Goal: Transaction & Acquisition: Purchase product/service

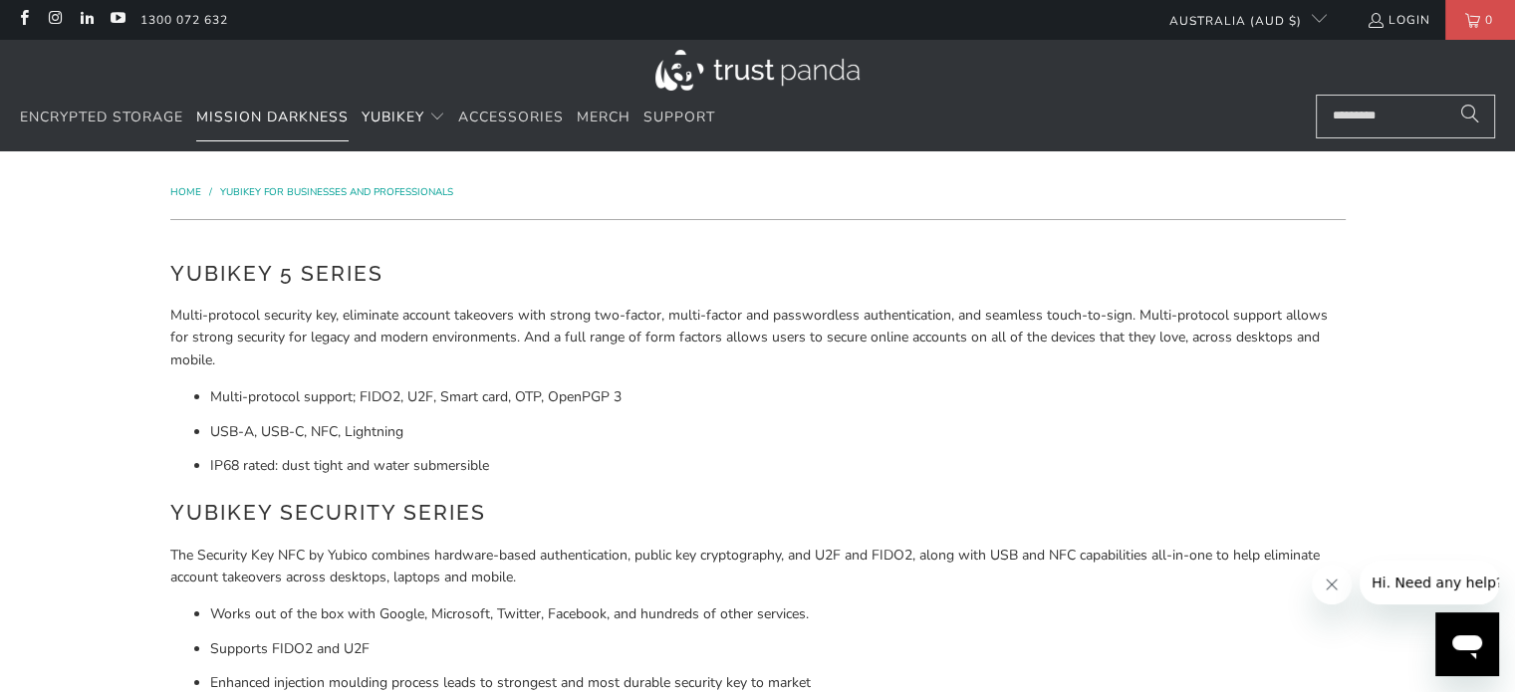
click at [242, 119] on span "Mission Darkness" at bounding box center [272, 117] width 152 height 19
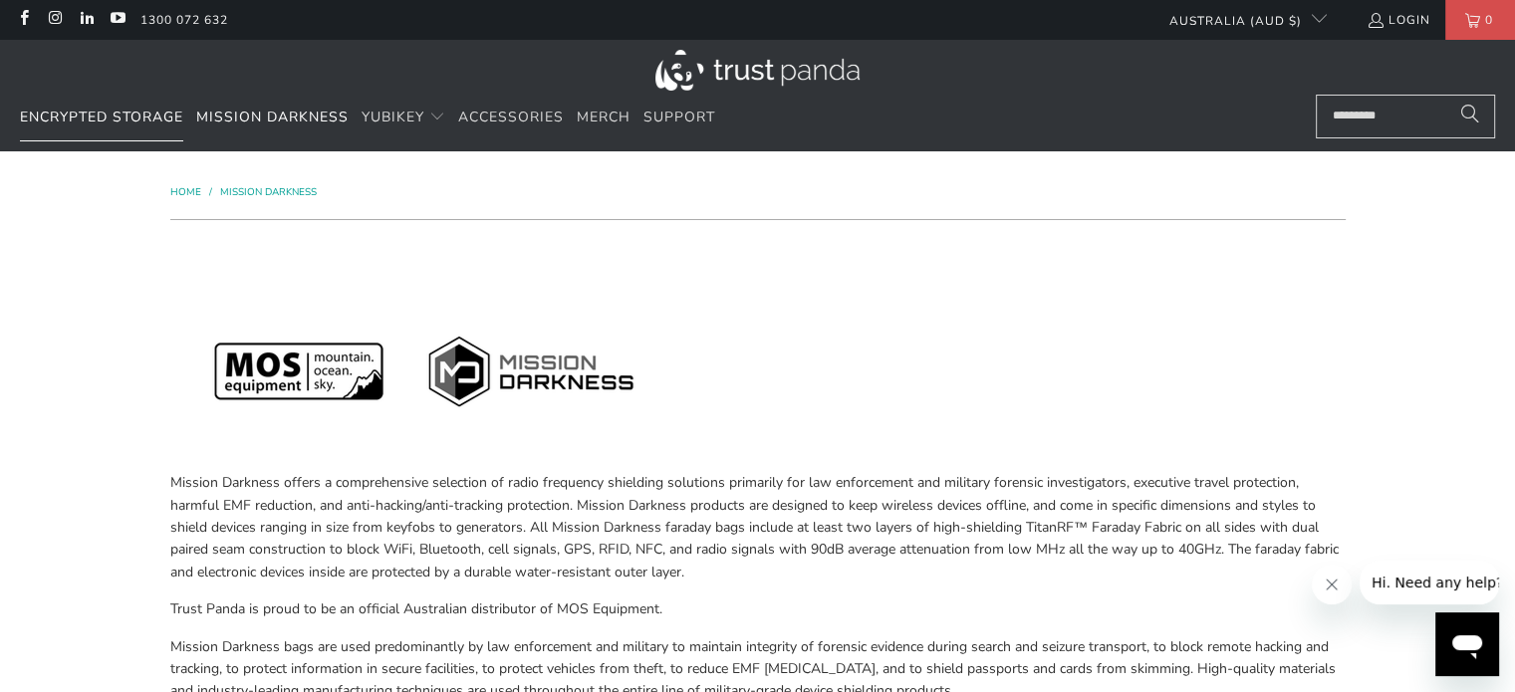
click at [80, 129] on link "Encrypted Storage" at bounding box center [101, 118] width 163 height 47
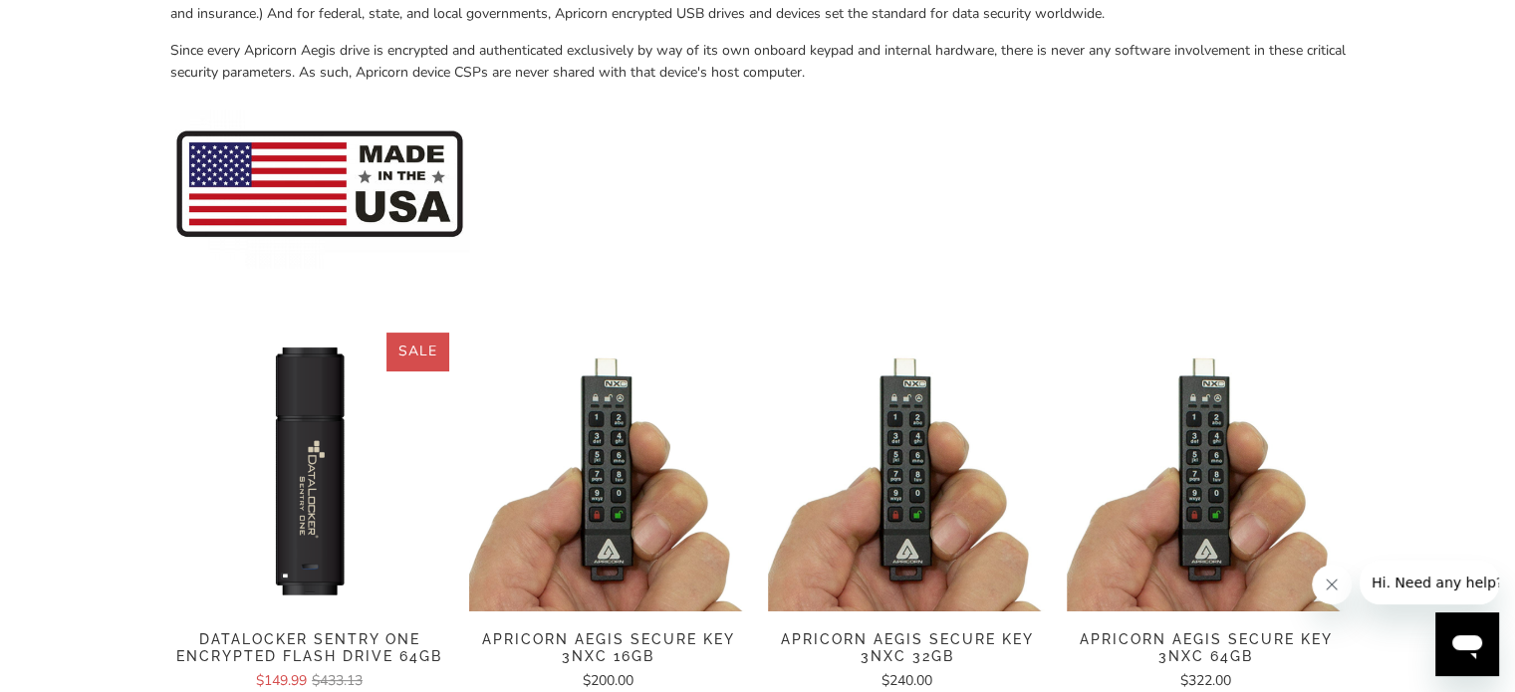
scroll to position [100, 0]
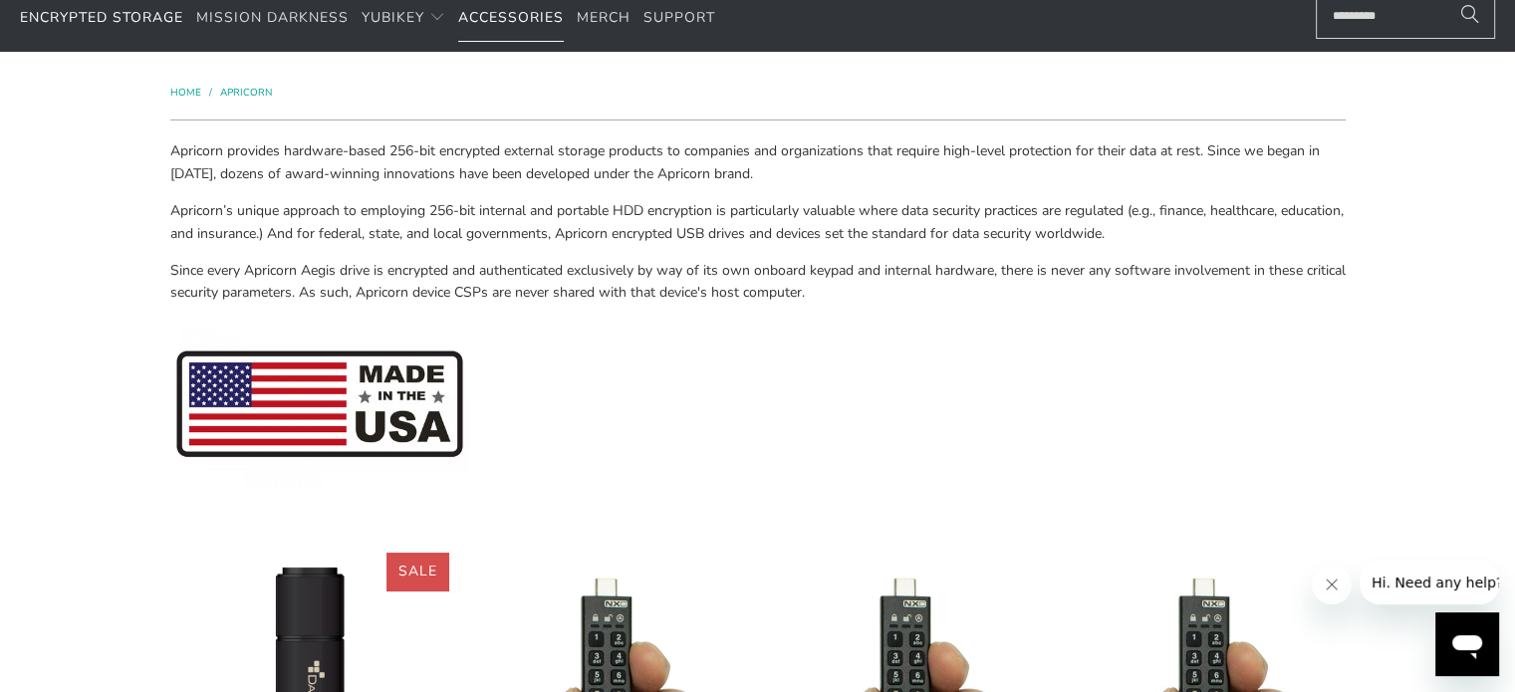
click at [492, 14] on span "Accessories" at bounding box center [511, 17] width 106 height 19
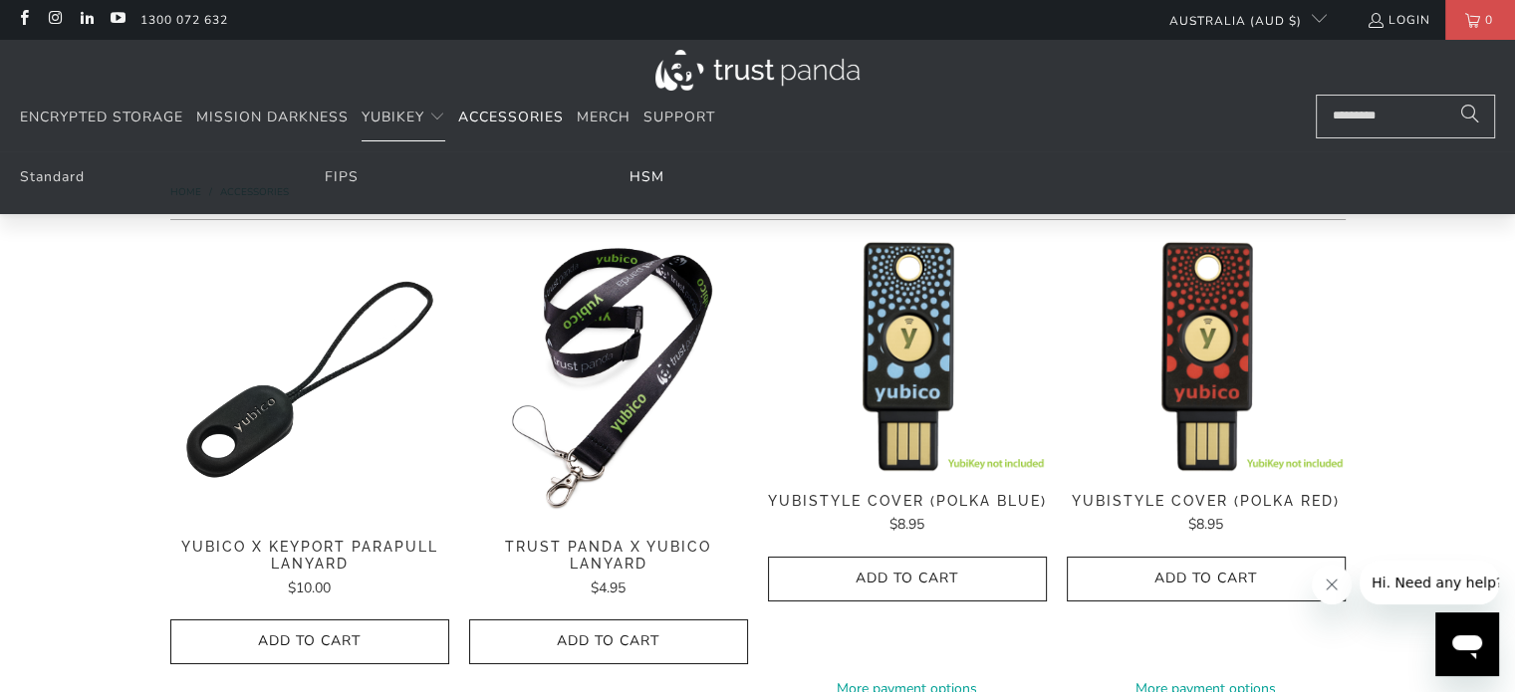
click at [652, 183] on link "HSM" at bounding box center [647, 176] width 35 height 19
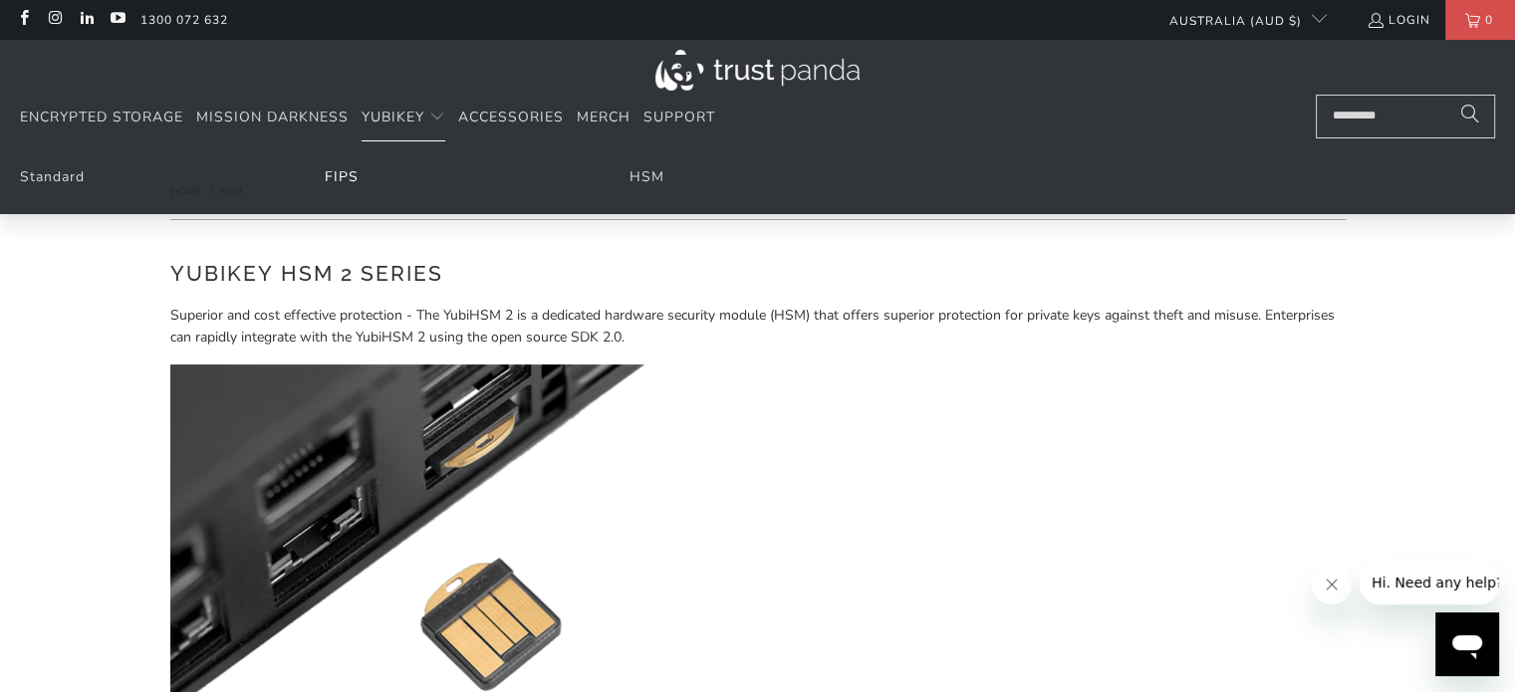
click at [337, 170] on link "FIPS" at bounding box center [342, 176] width 34 height 19
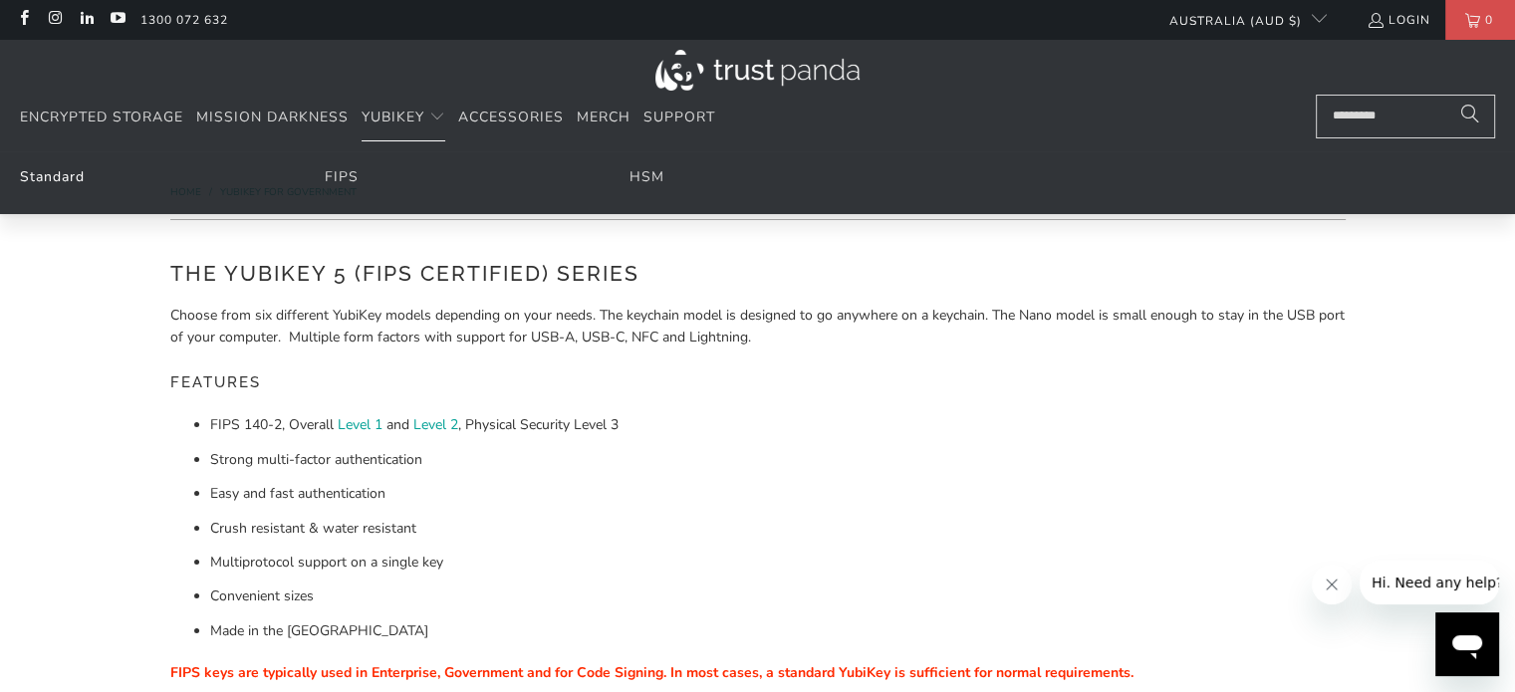
click at [60, 173] on link "Standard" at bounding box center [52, 176] width 65 height 19
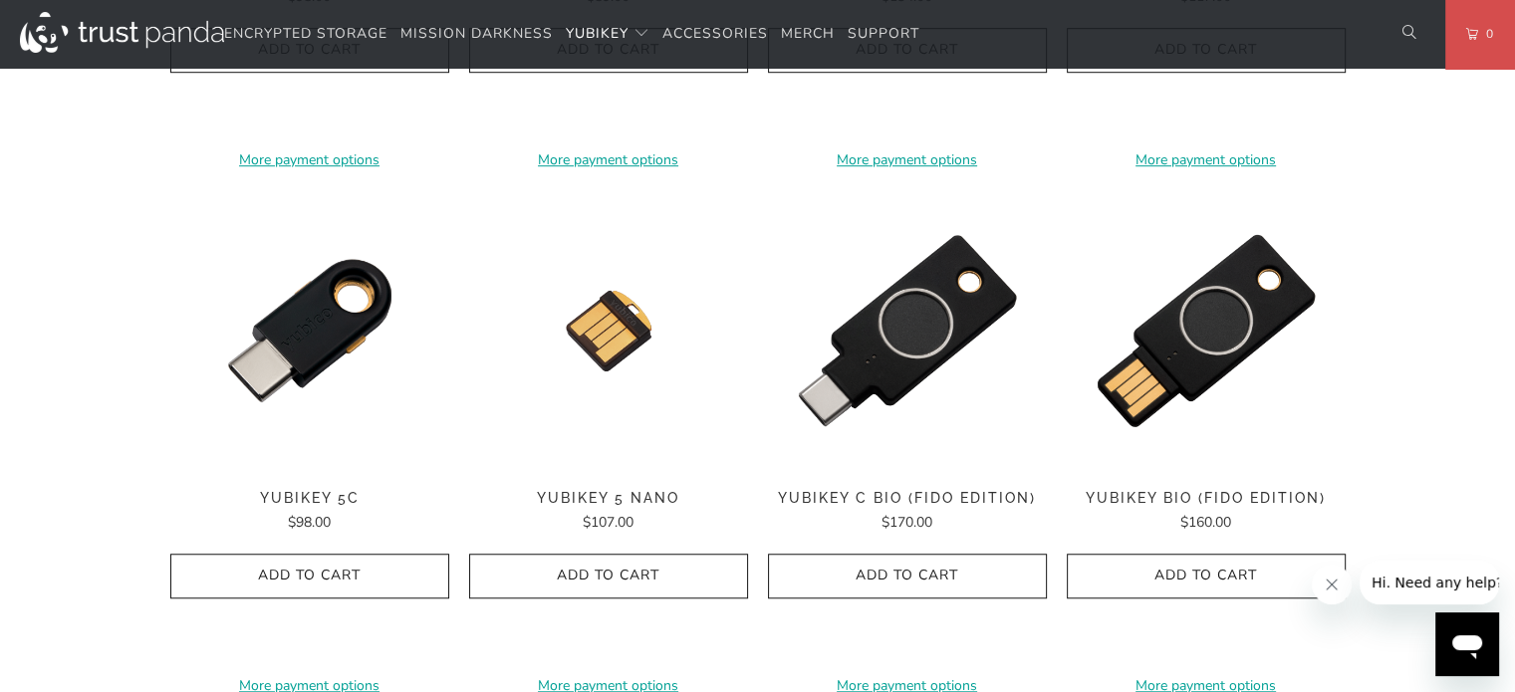
scroll to position [1395, 0]
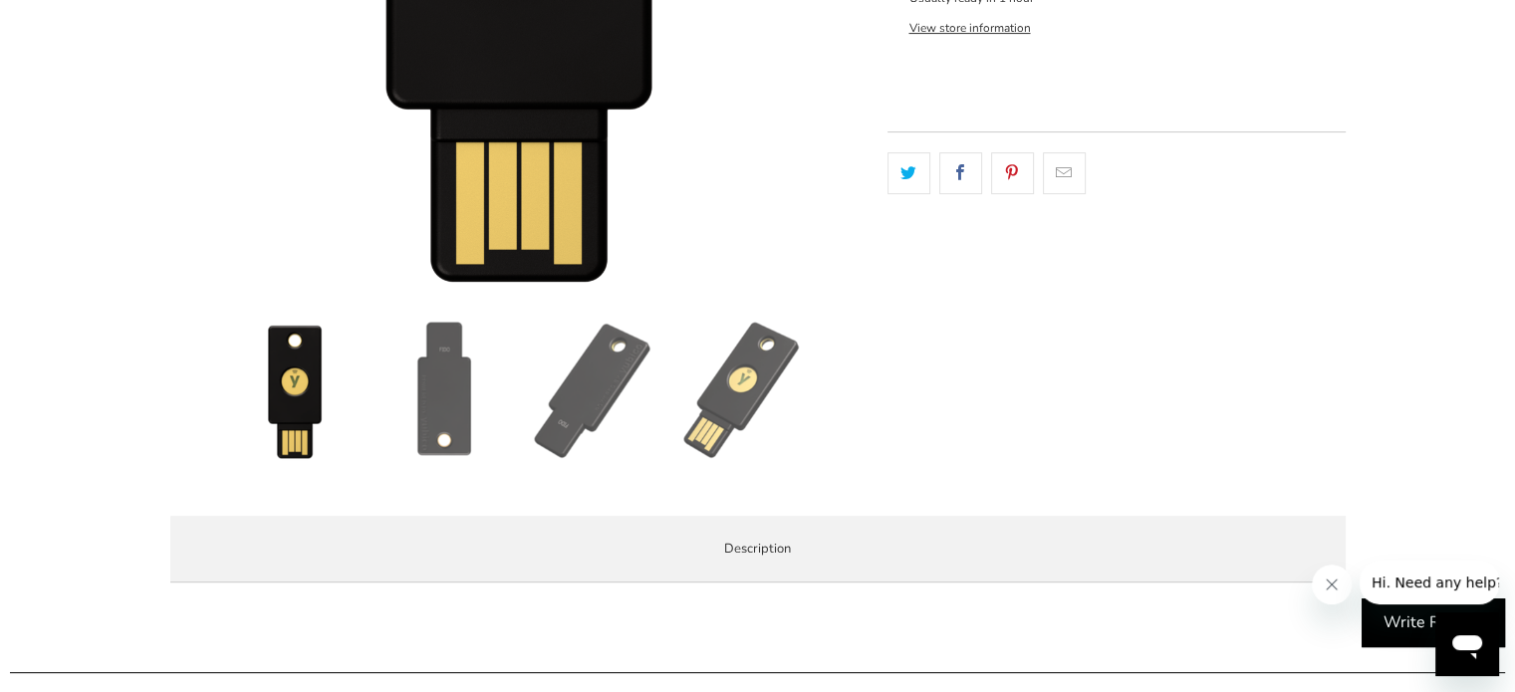
scroll to position [598, 0]
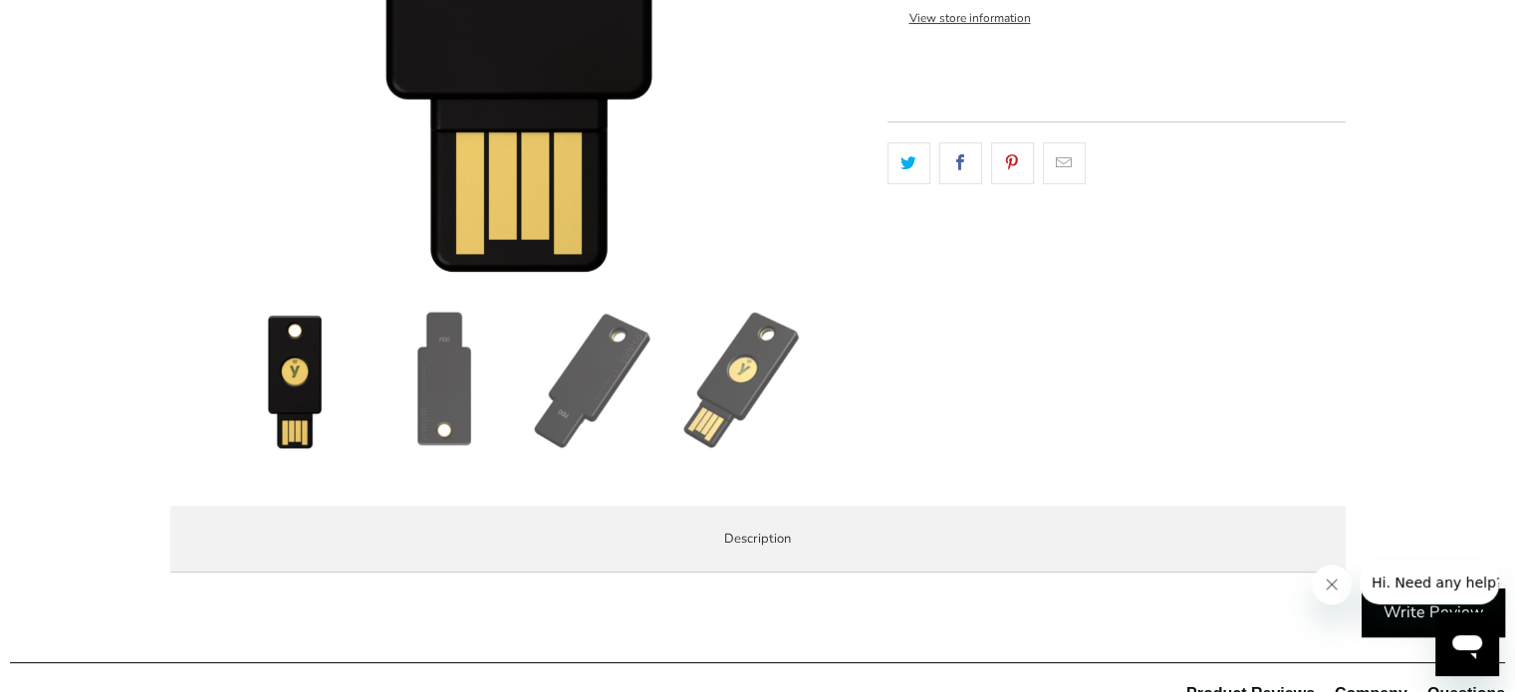
click at [555, 437] on img at bounding box center [593, 380] width 139 height 139
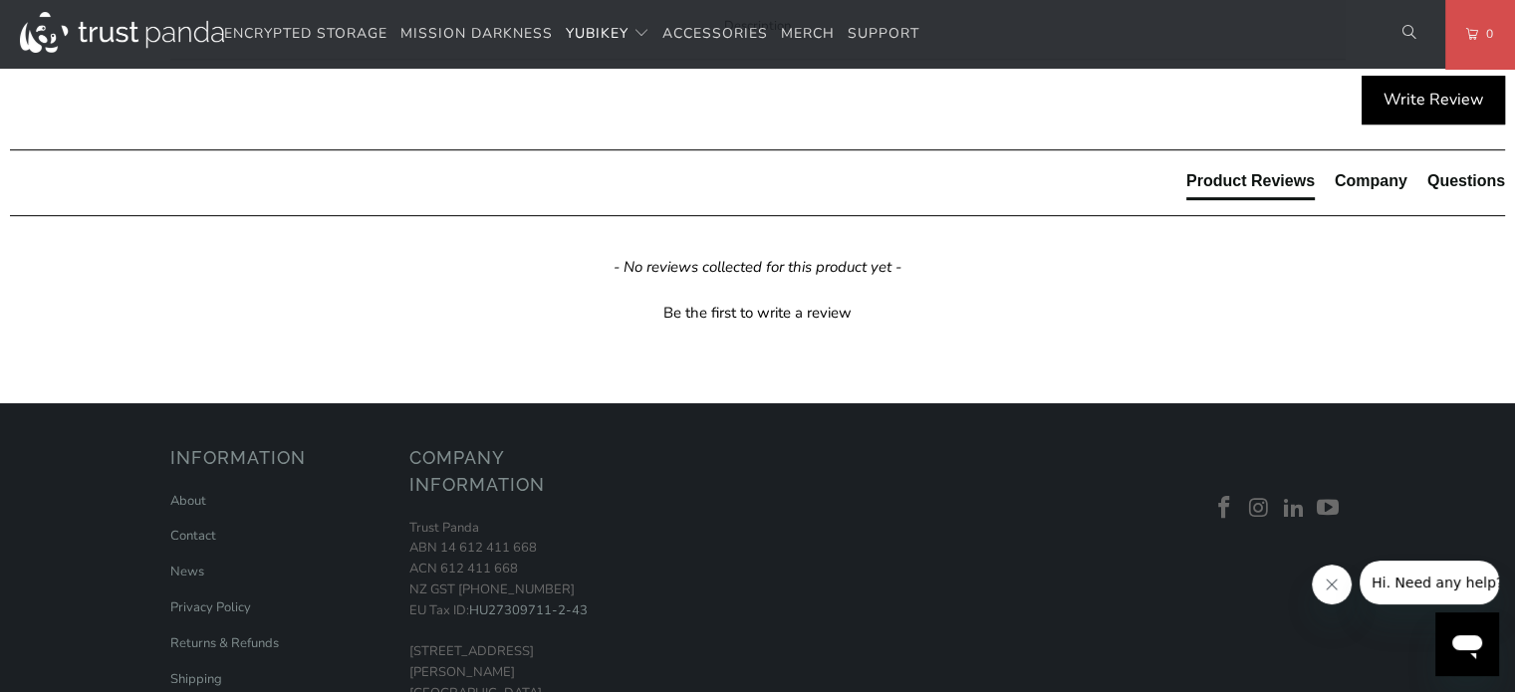
scroll to position [996, 0]
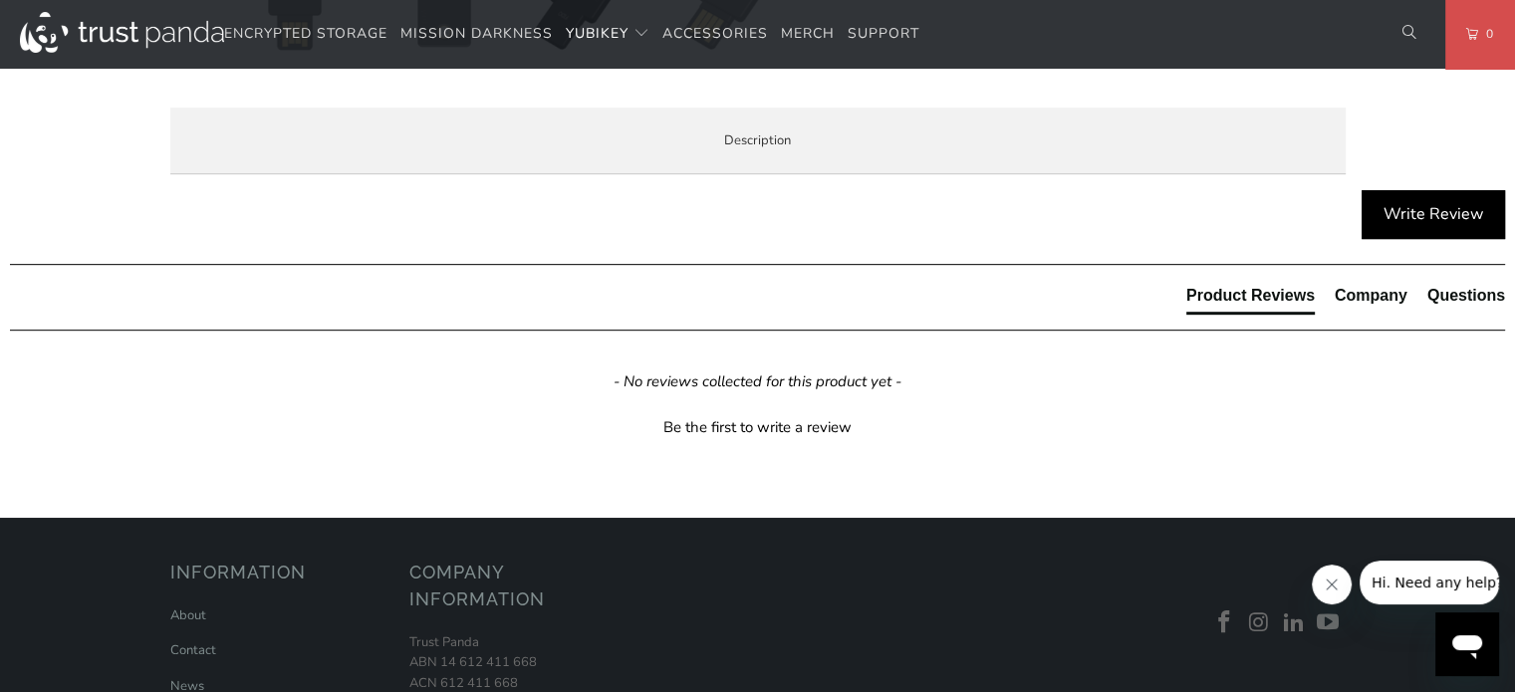
click at [0, 0] on span "Specifications" at bounding box center [0, 0] width 0 height 0
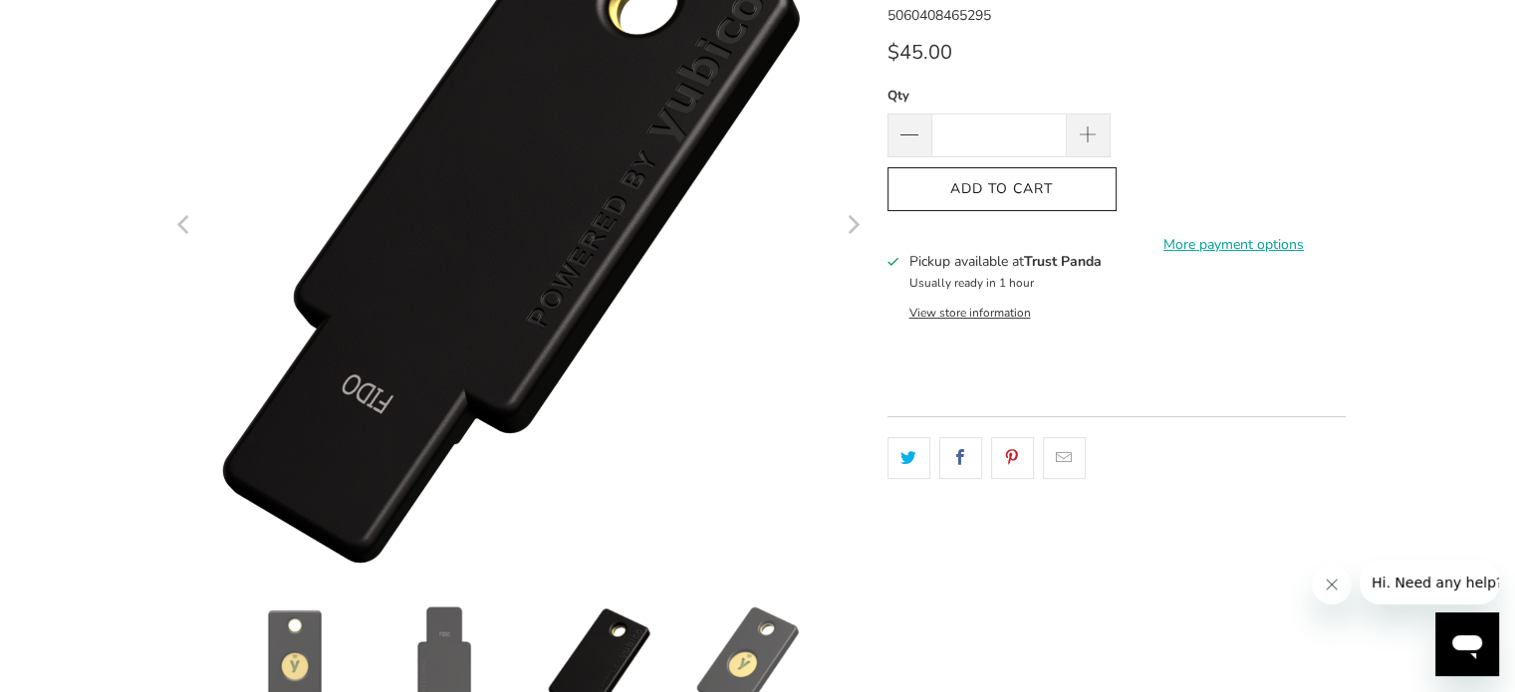
scroll to position [299, 0]
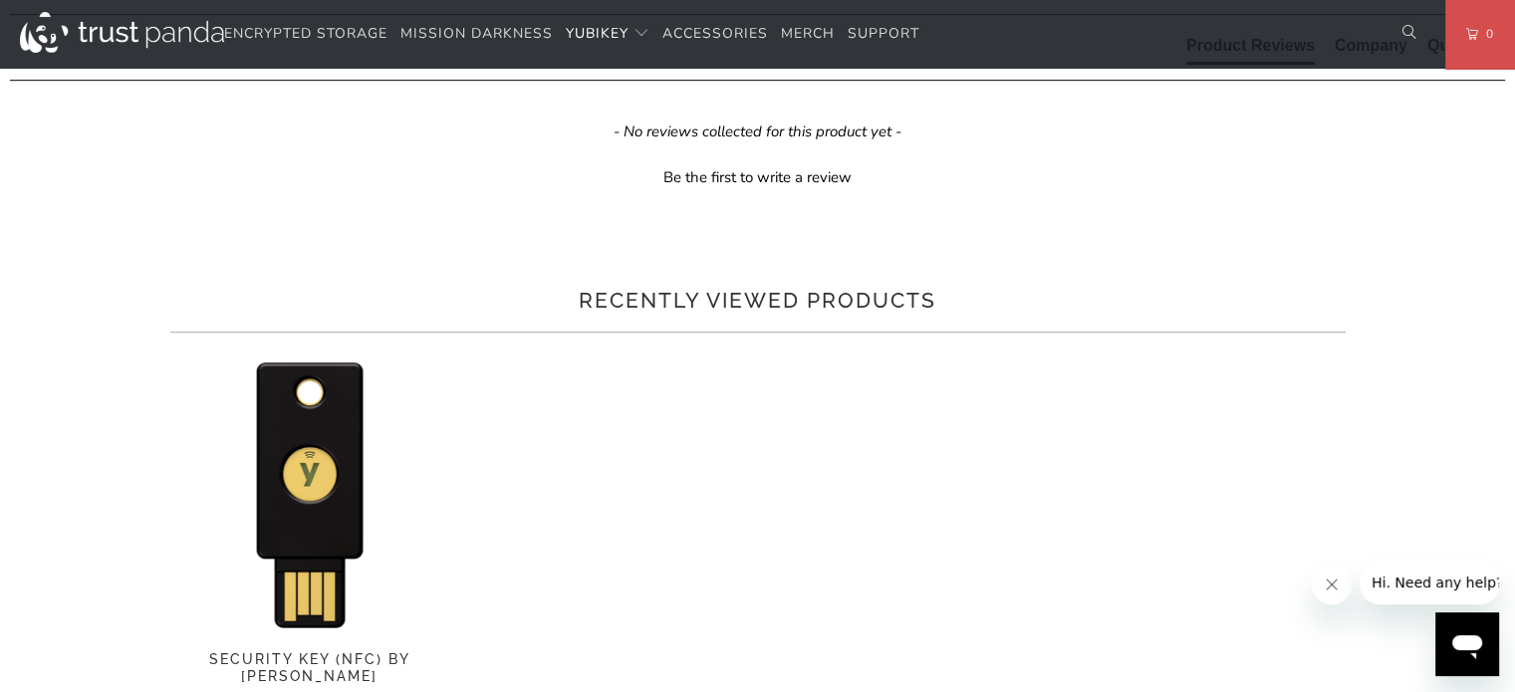
scroll to position [1295, 0]
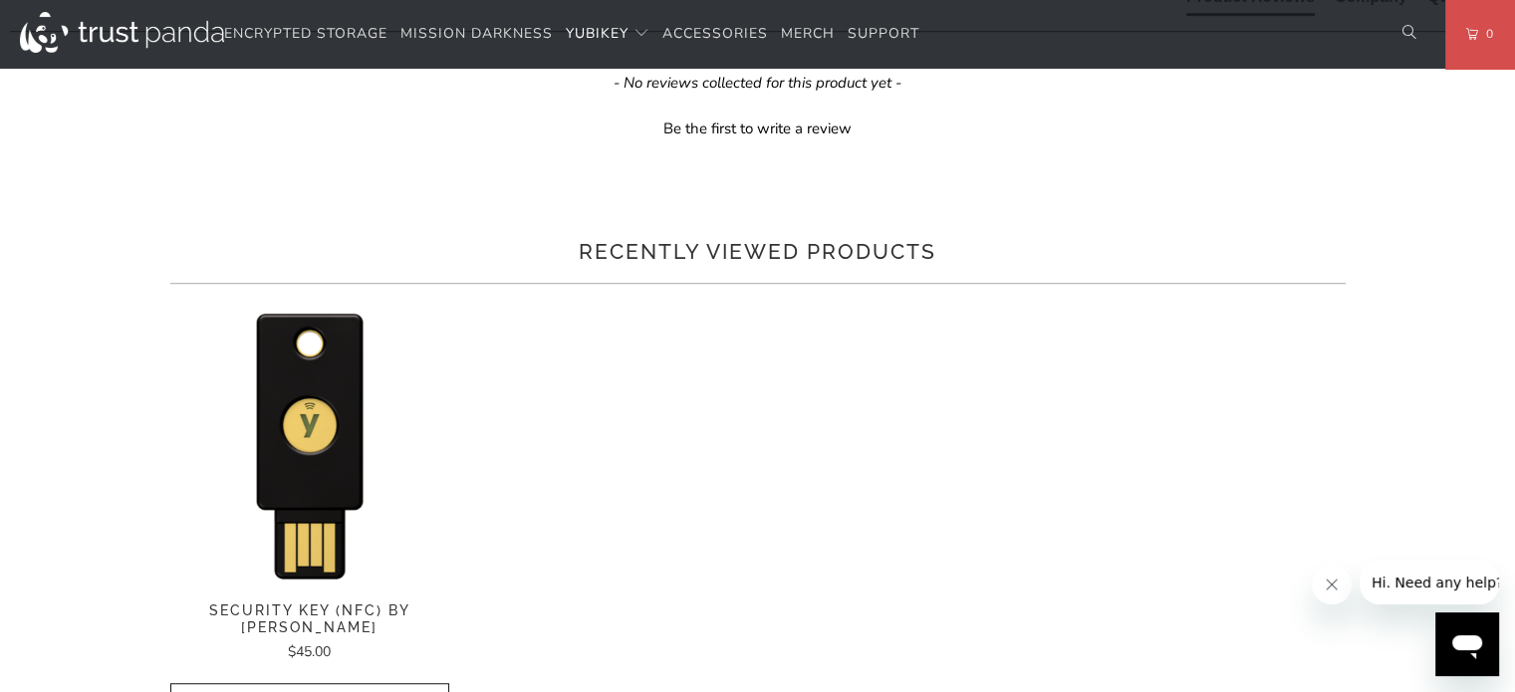
drag, startPoint x: 422, startPoint y: 523, endPoint x: 625, endPoint y: 520, distance: 202.3
click at [0, 0] on p "TAP-AND-GO - Just tap Security Key C NFC to NFC-enabled Android, Windows 10 and…" at bounding box center [0, 0] width 0 height 0
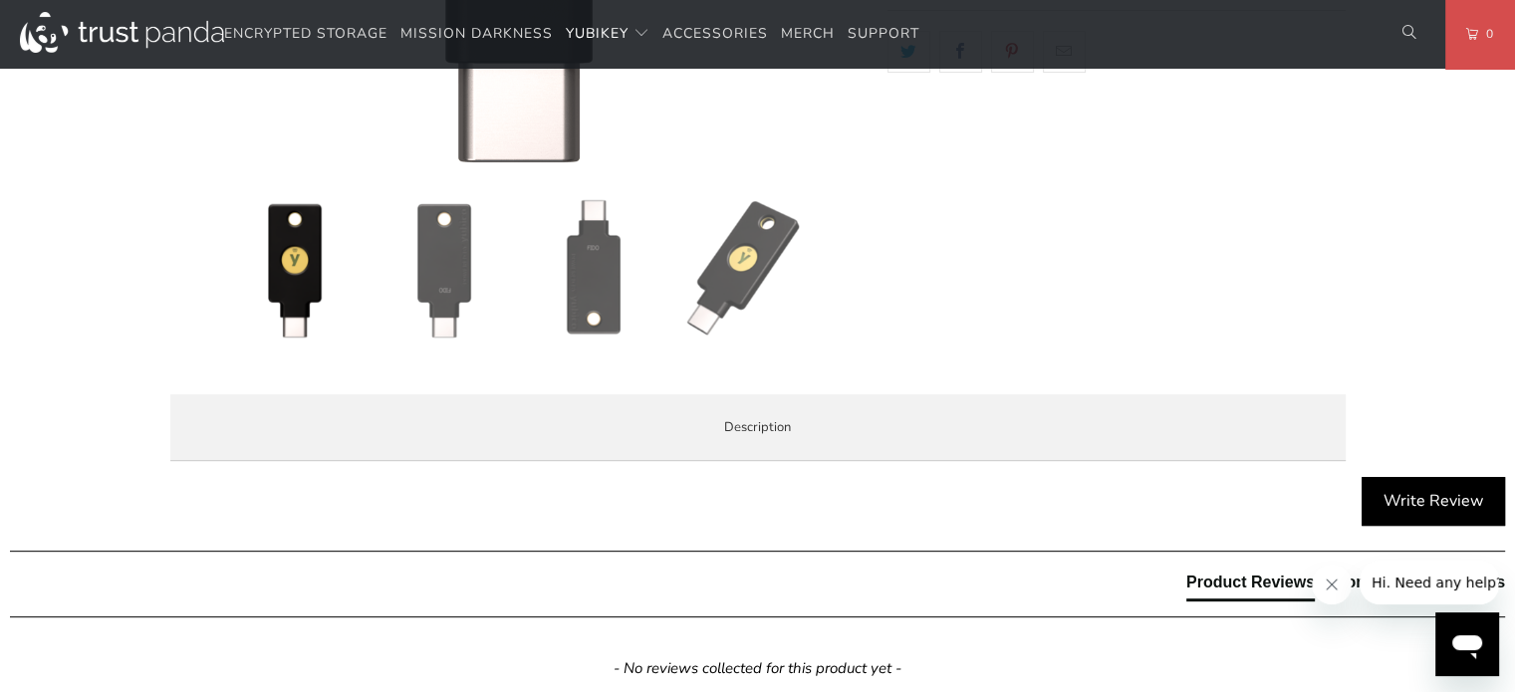
scroll to position [697, 0]
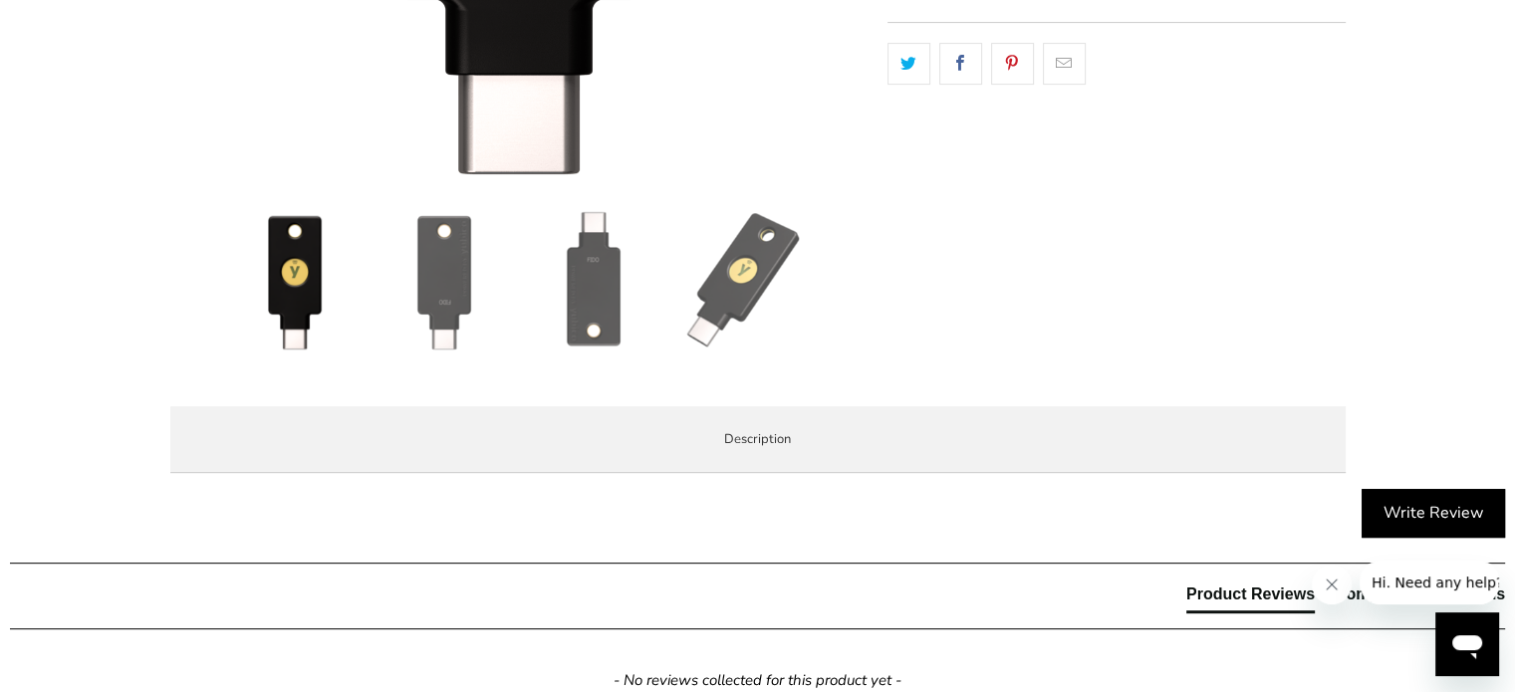
click at [0, 0] on span "Specifications" at bounding box center [0, 0] width 0 height 0
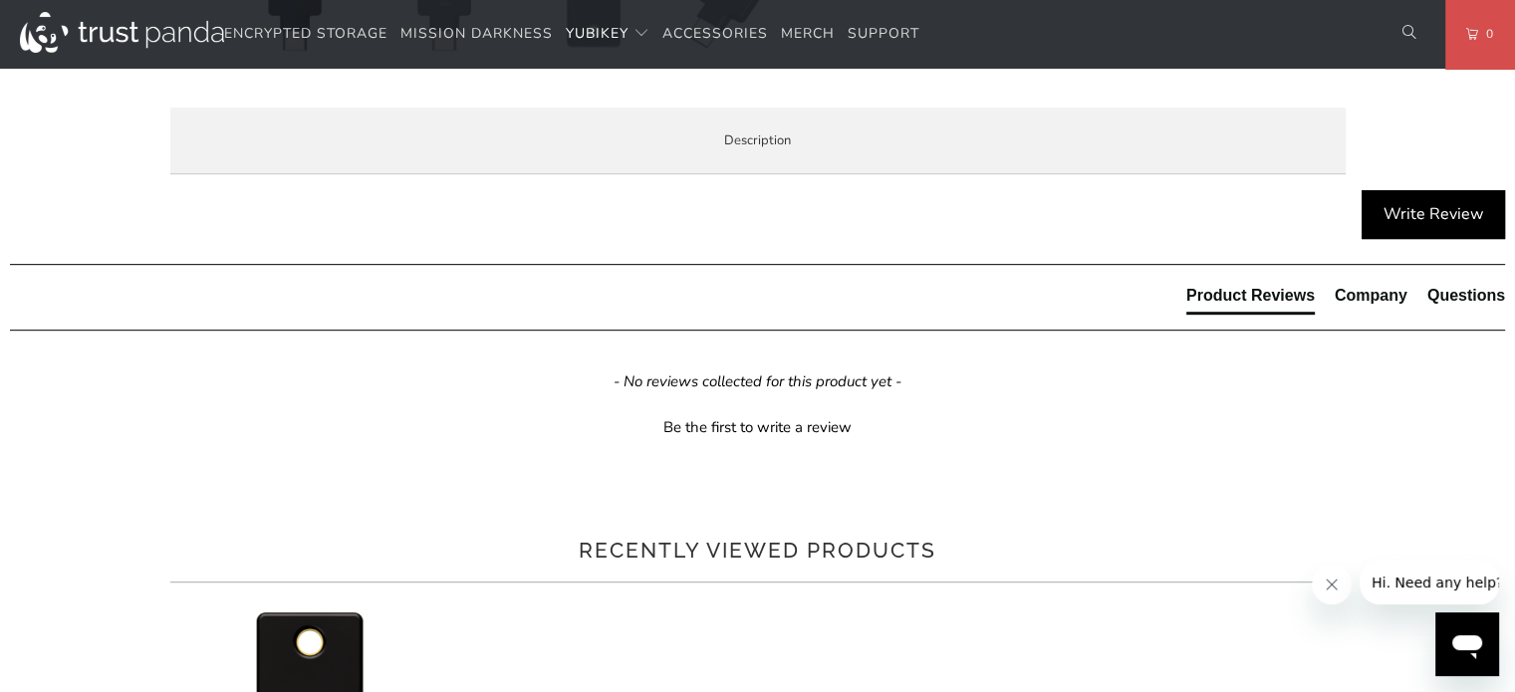
scroll to position [996, 0]
click at [0, 0] on span "Enterprise and Government" at bounding box center [0, 0] width 0 height 0
click at [0, 0] on span "Local Service & Support" at bounding box center [0, 0] width 0 height 0
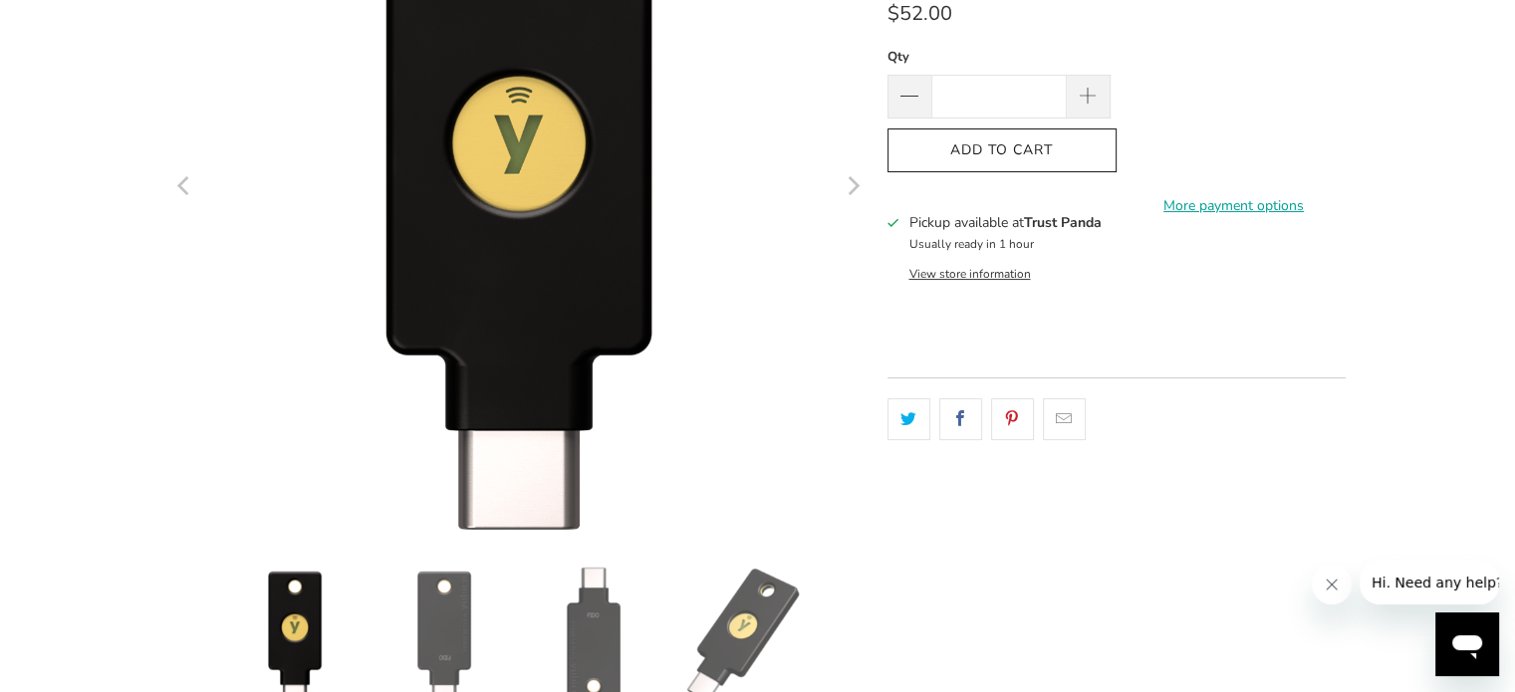
scroll to position [0, 0]
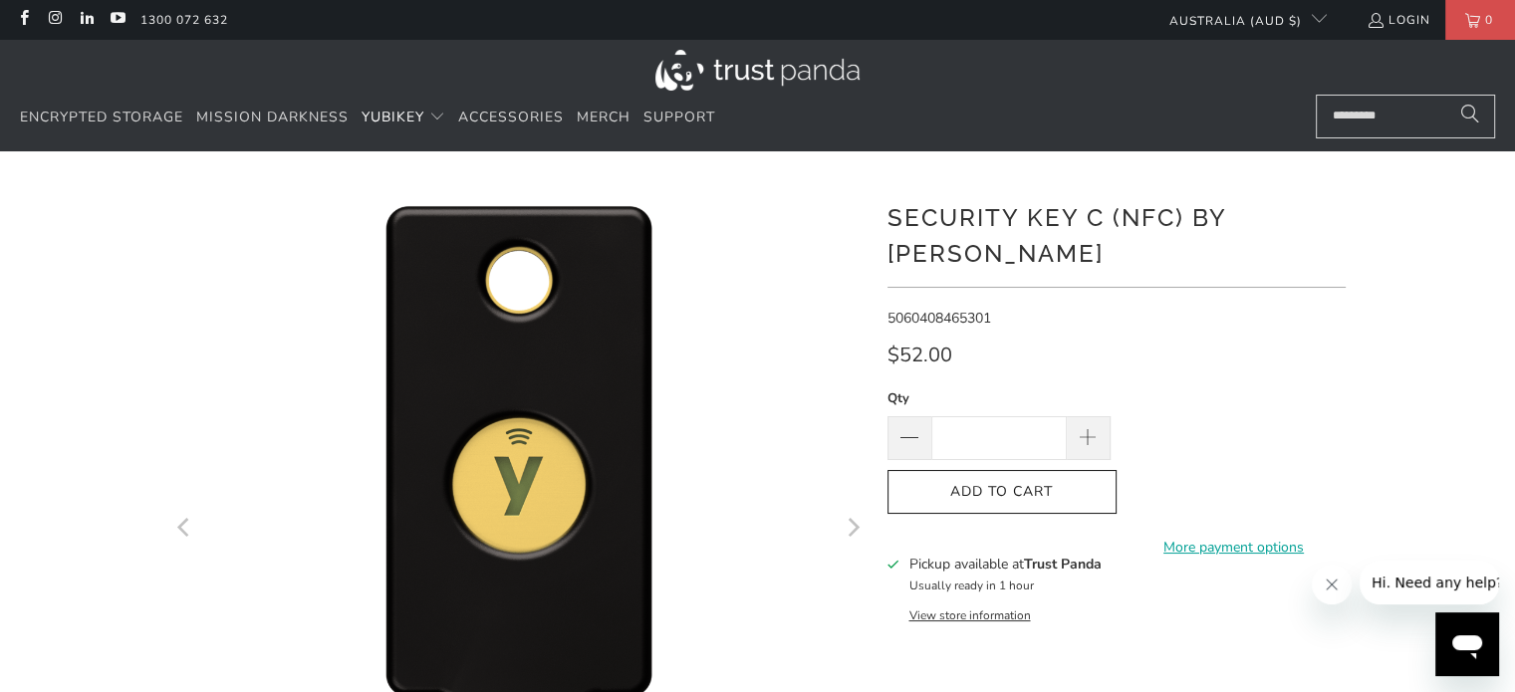
click at [1127, 471] on shop-pay-wallet-button at bounding box center [1125, 480] width 4 height 19
